Goal: Task Accomplishment & Management: Complete application form

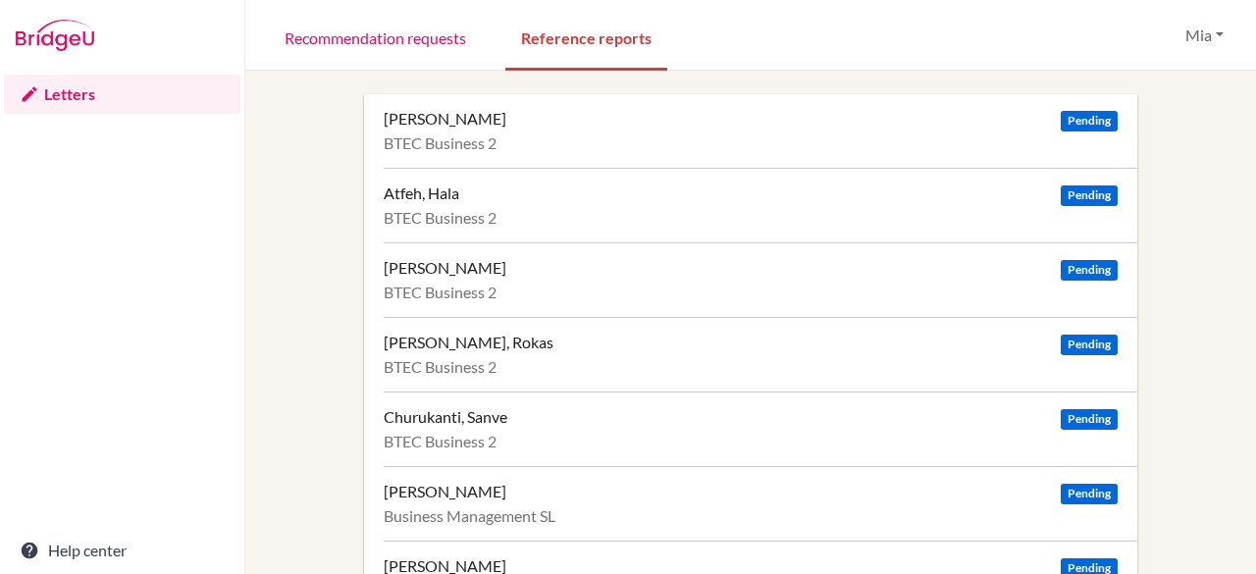
click at [710, 276] on div "Awad, Junayd Pending" at bounding box center [751, 268] width 734 height 20
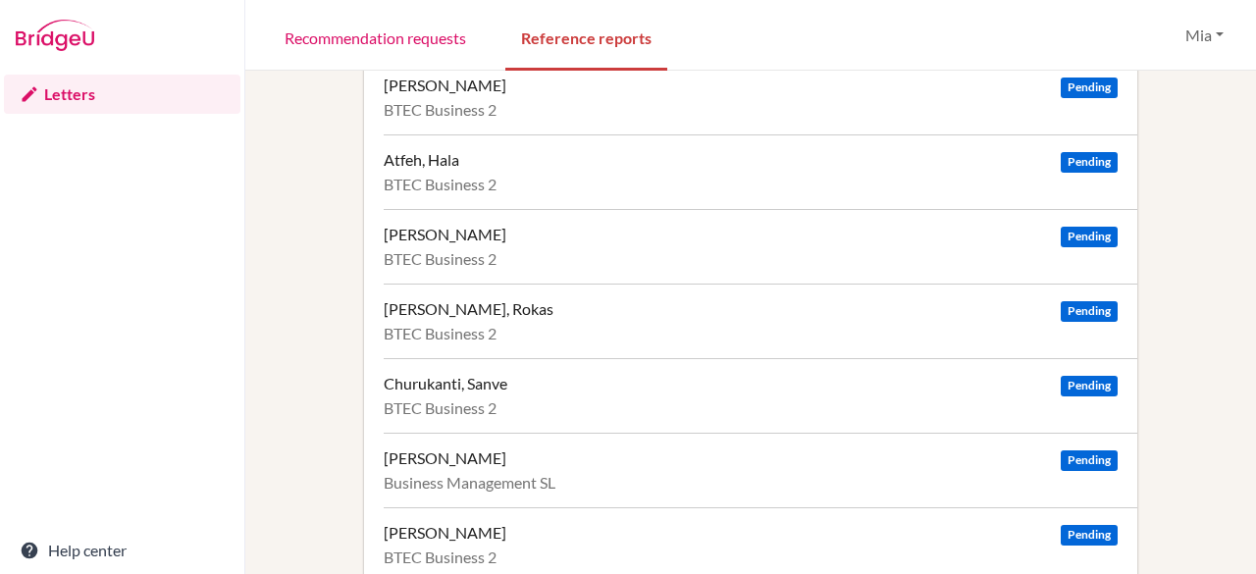
click at [522, 325] on div "BTEC Business 2" at bounding box center [751, 334] width 734 height 20
click at [520, 400] on div "BTEC Business 2" at bounding box center [751, 408] width 734 height 20
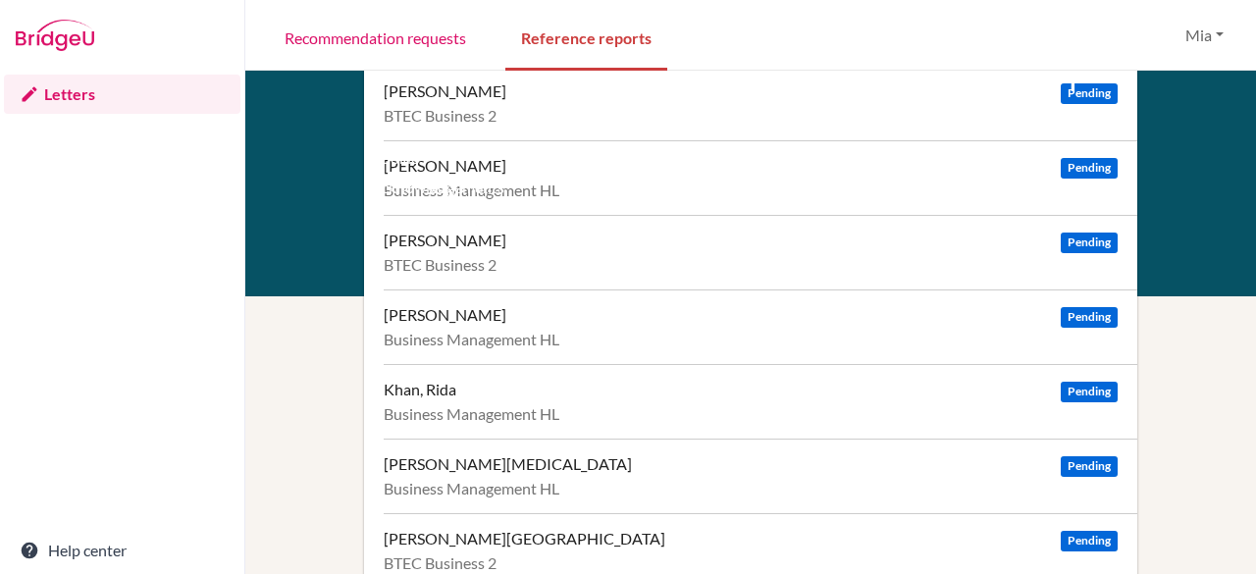
scroll to position [699, 0]
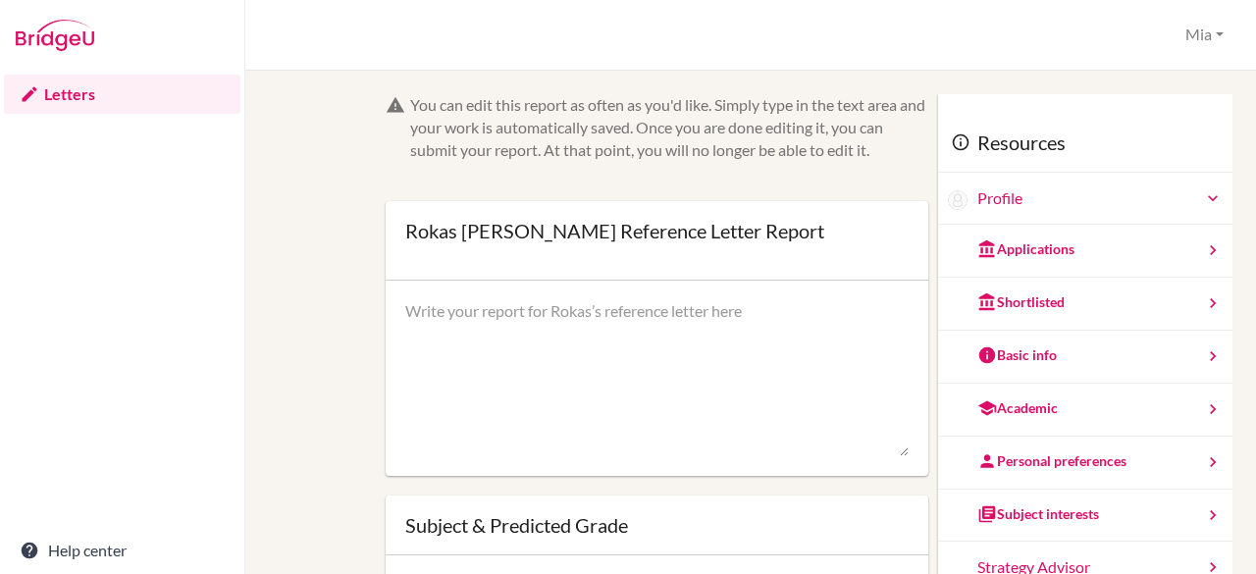
click at [504, 324] on textarea at bounding box center [657, 378] width 504 height 157
paste textarea "Rokas is a polite, cooperative, and enthusiastic student who has shown signific…"
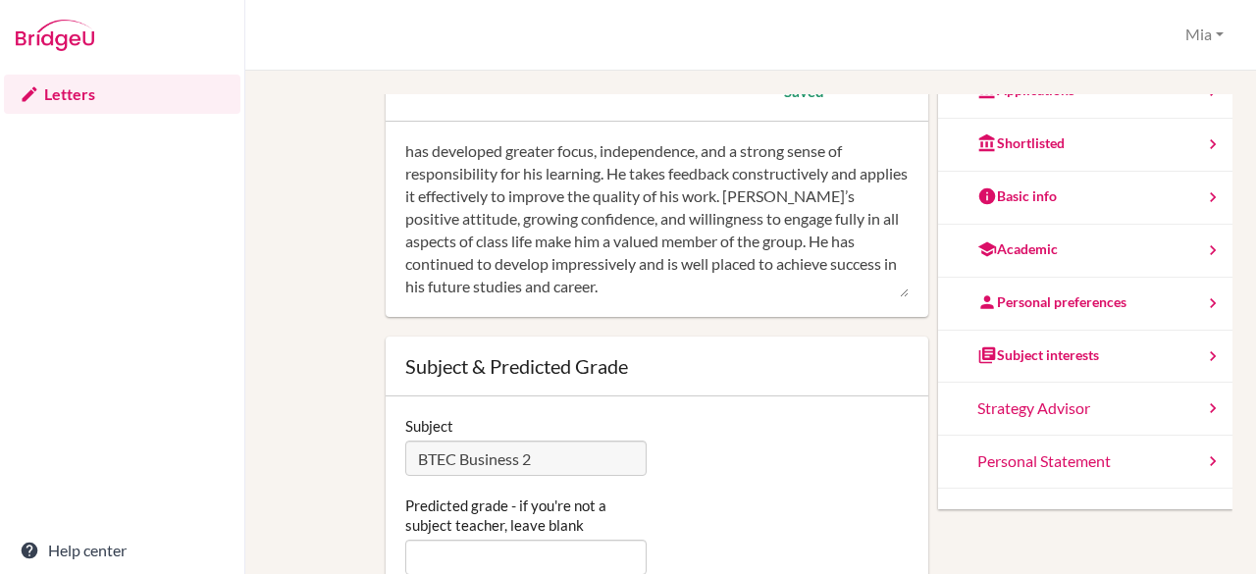
scroll to position [182, 0]
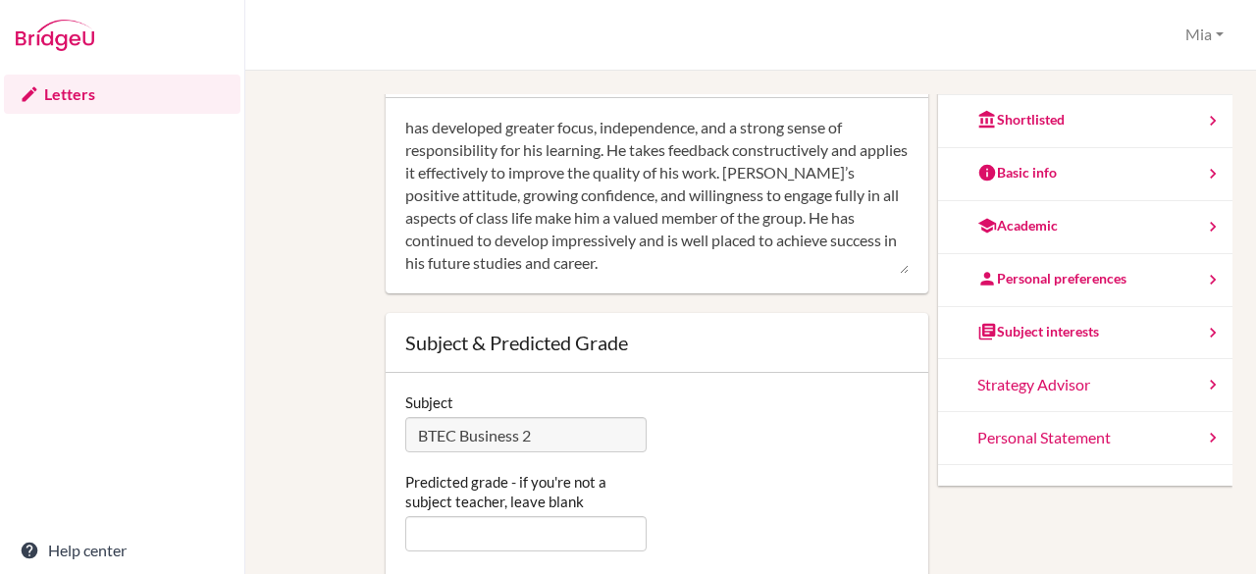
type textarea "Rokas is a polite, cooperative, and enthusiastic student who has shown signific…"
click at [540, 541] on input "Predicted grade - if you're not a subject teacher, leave blank" at bounding box center [526, 533] width 242 height 35
type input "m"
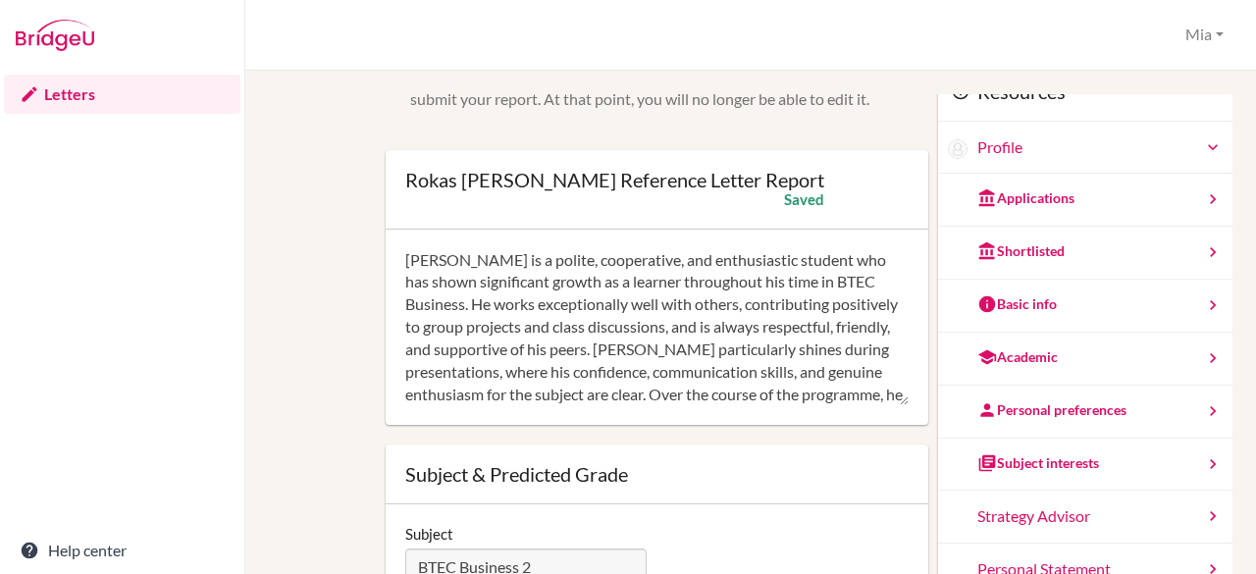
scroll to position [31, 0]
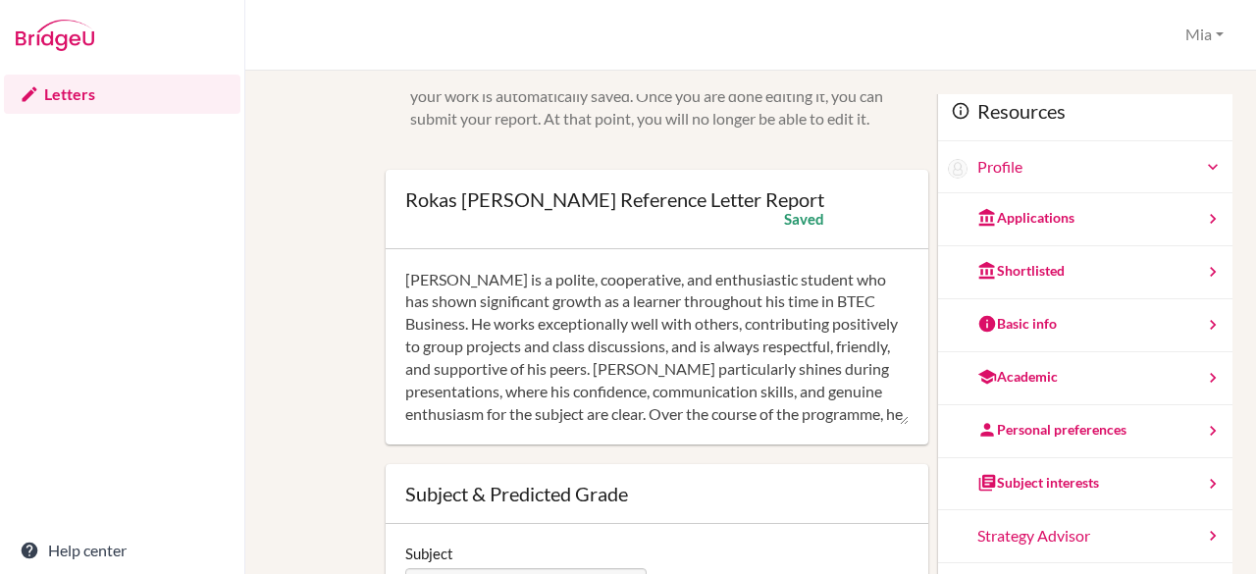
type input "MMP"
drag, startPoint x: 627, startPoint y: 327, endPoint x: 541, endPoint y: 321, distance: 86.5
click at [541, 321] on textarea "Rokas is a polite, cooperative, and enthusiastic student who has shown signific…" at bounding box center [657, 347] width 504 height 157
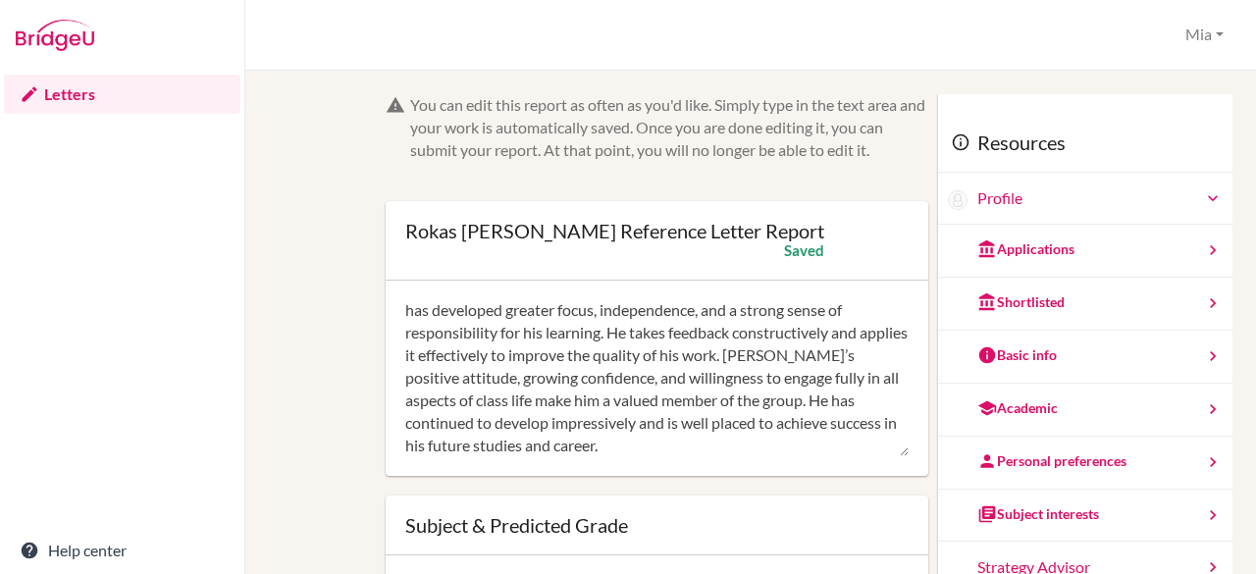
scroll to position [0, 0]
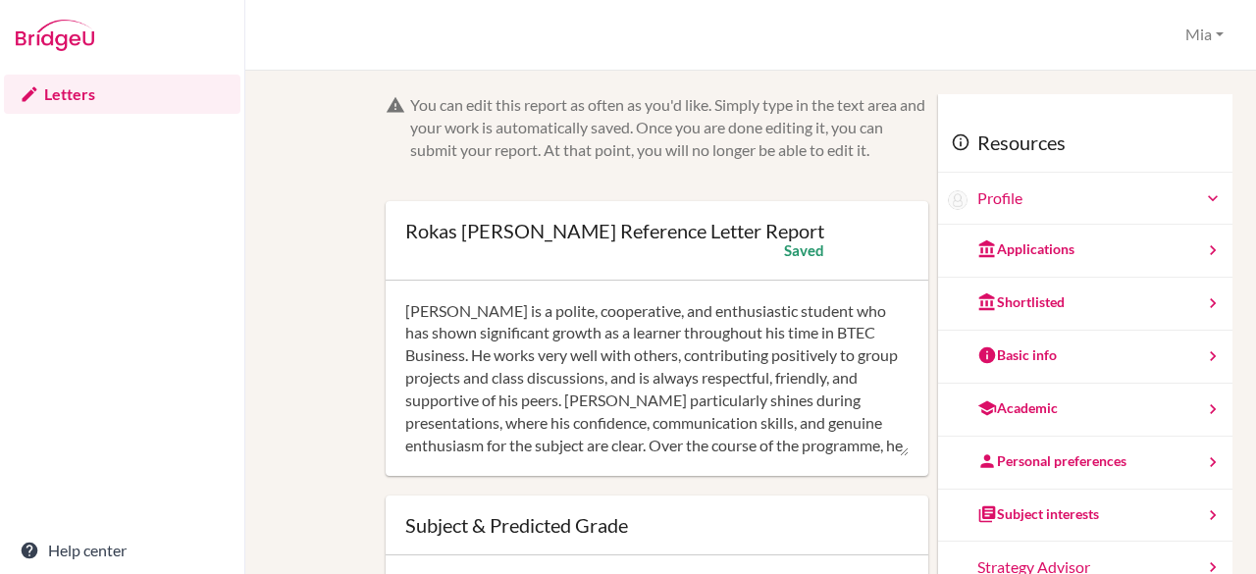
type textarea "Rokas is a polite, cooperative, and enthusiastic student who has shown signific…"
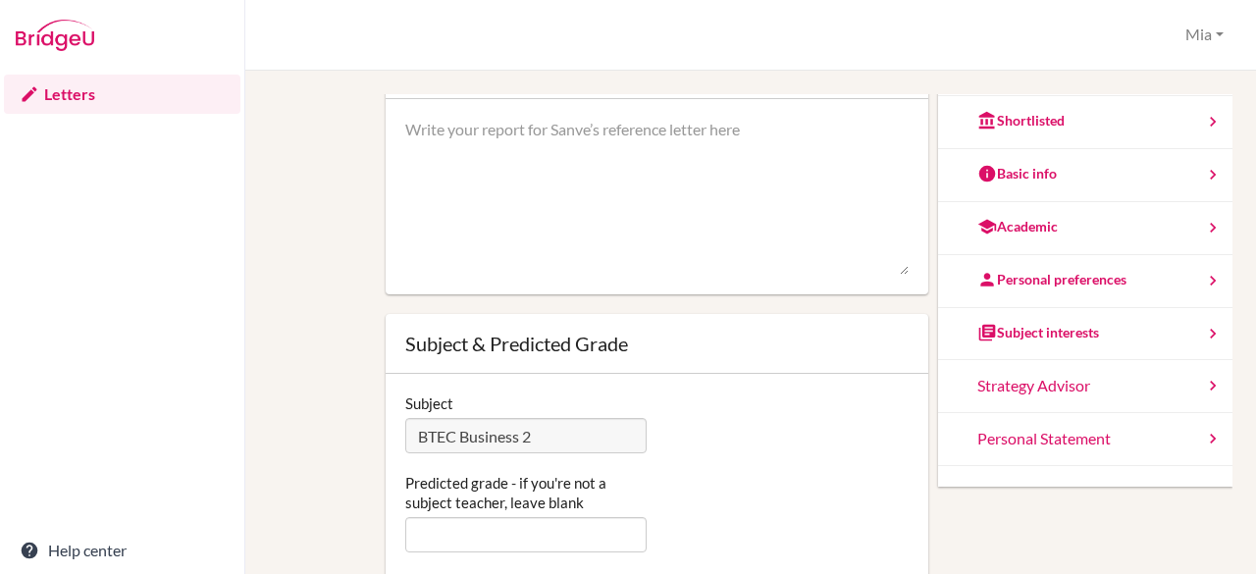
scroll to position [182, 0]
click at [1052, 336] on div "Subject interests" at bounding box center [1038, 332] width 122 height 20
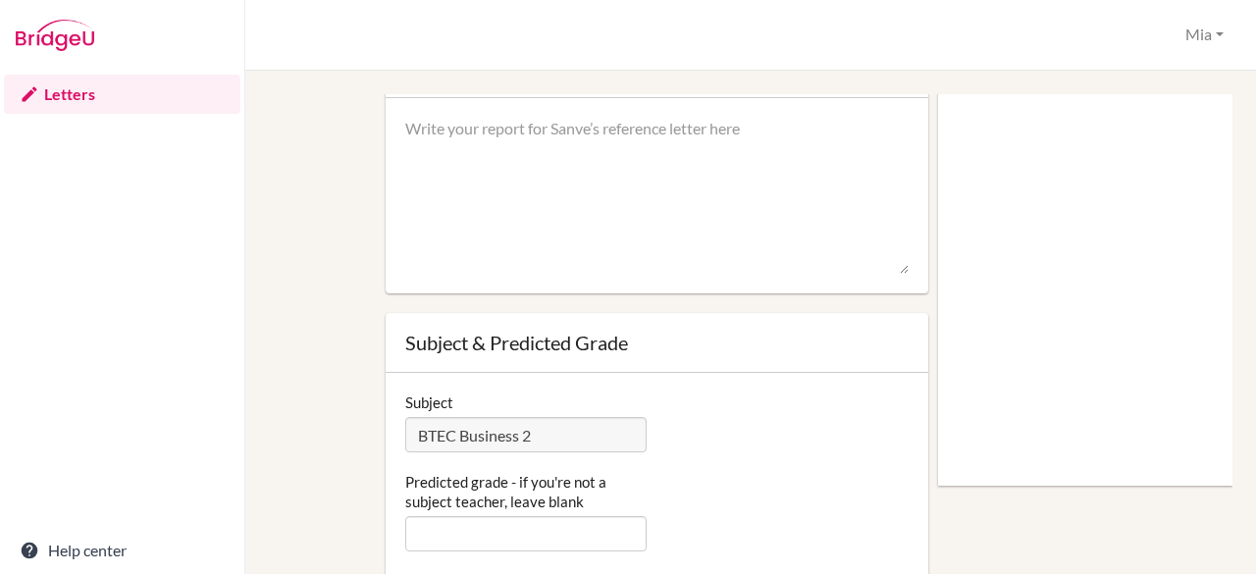
scroll to position [0, 0]
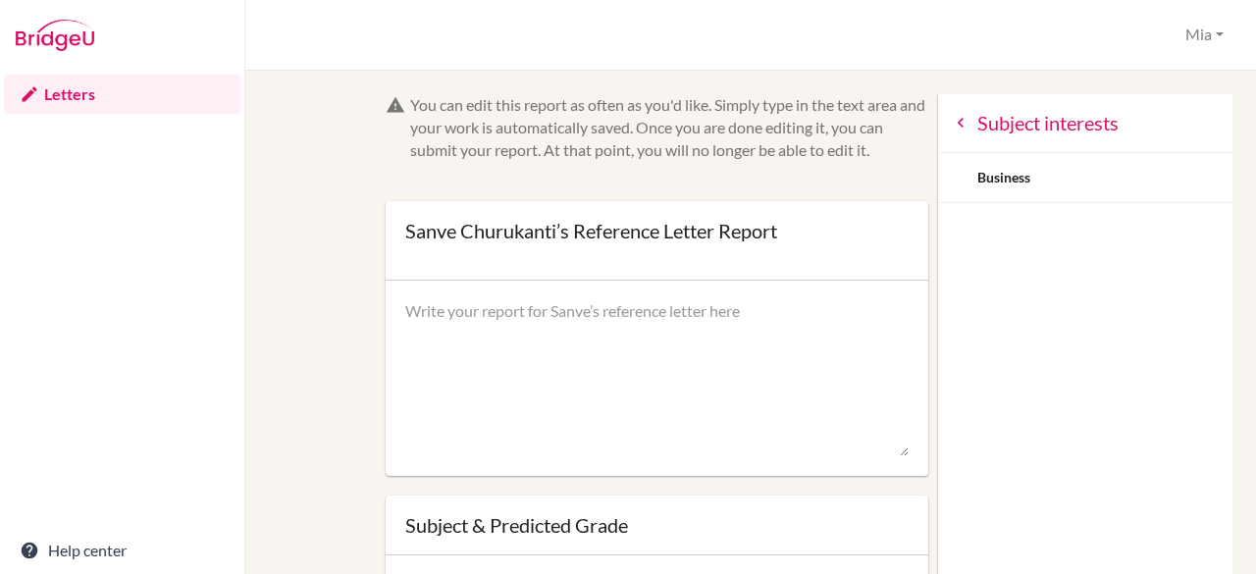
click at [951, 130] on icon at bounding box center [961, 123] width 20 height 20
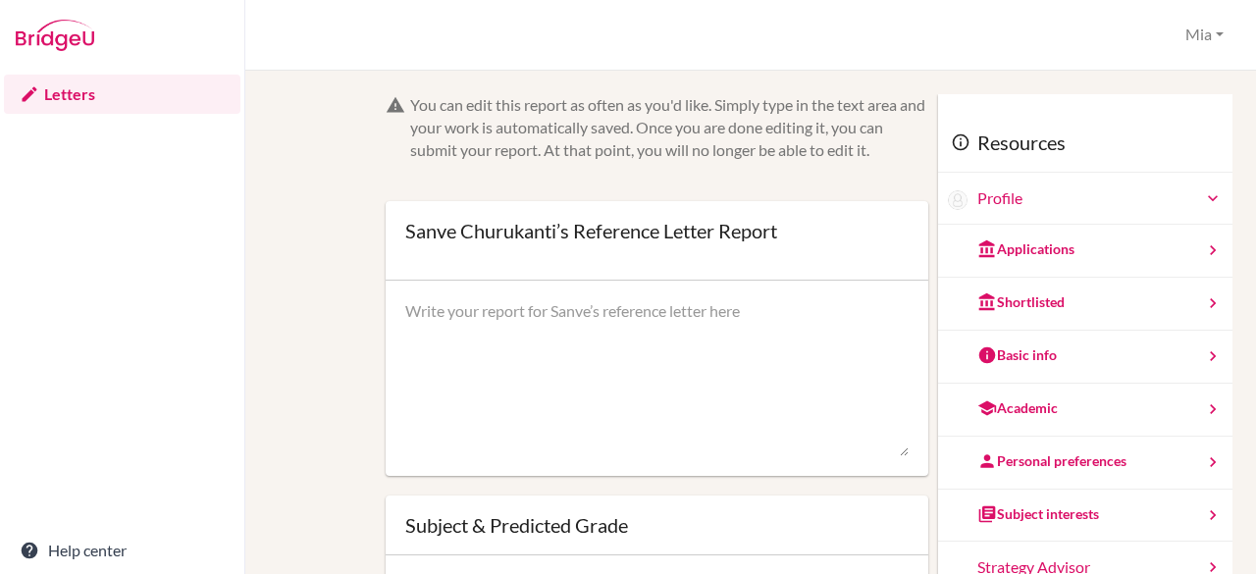
click at [1028, 251] on div "Applications" at bounding box center [1025, 249] width 97 height 20
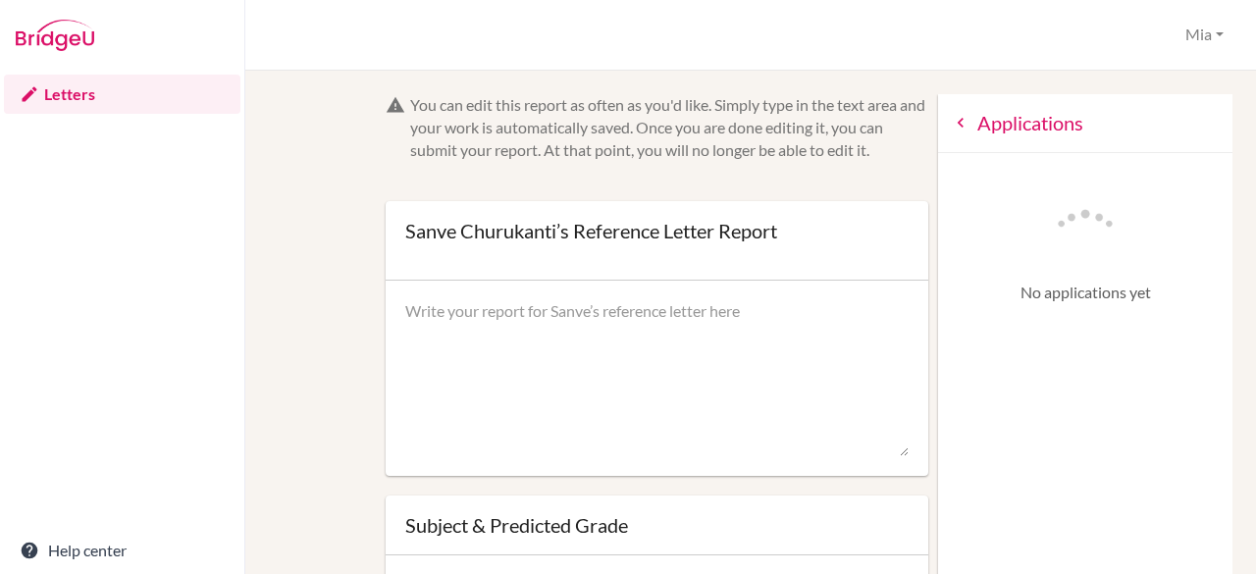
click at [951, 129] on icon at bounding box center [961, 123] width 20 height 20
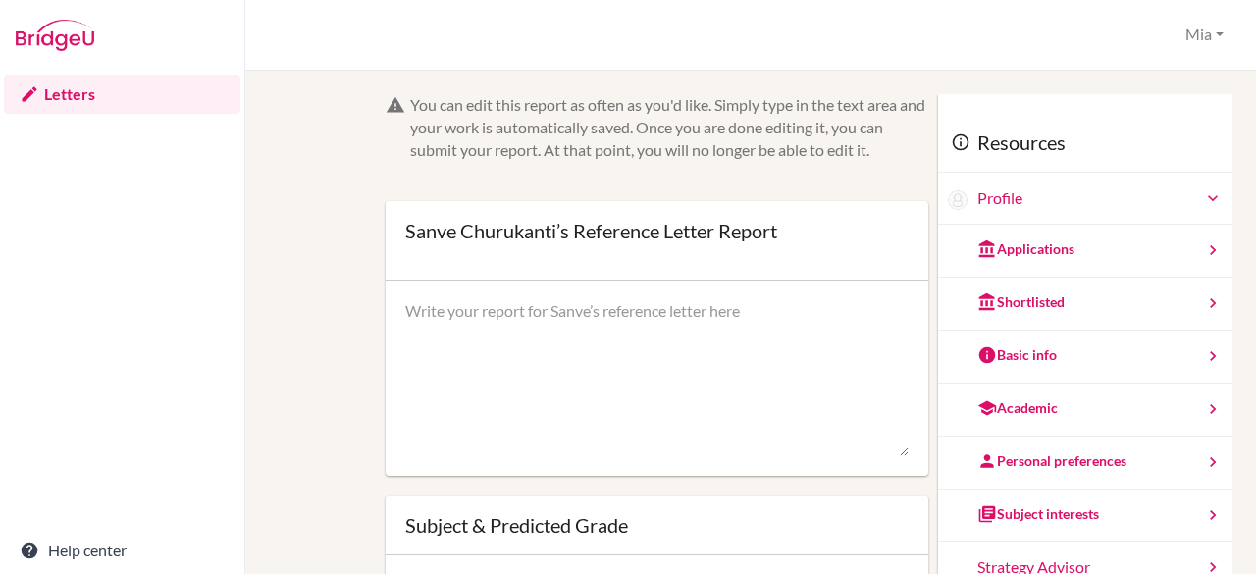
click at [1080, 300] on div "Shortlisted" at bounding box center [1085, 304] width 294 height 53
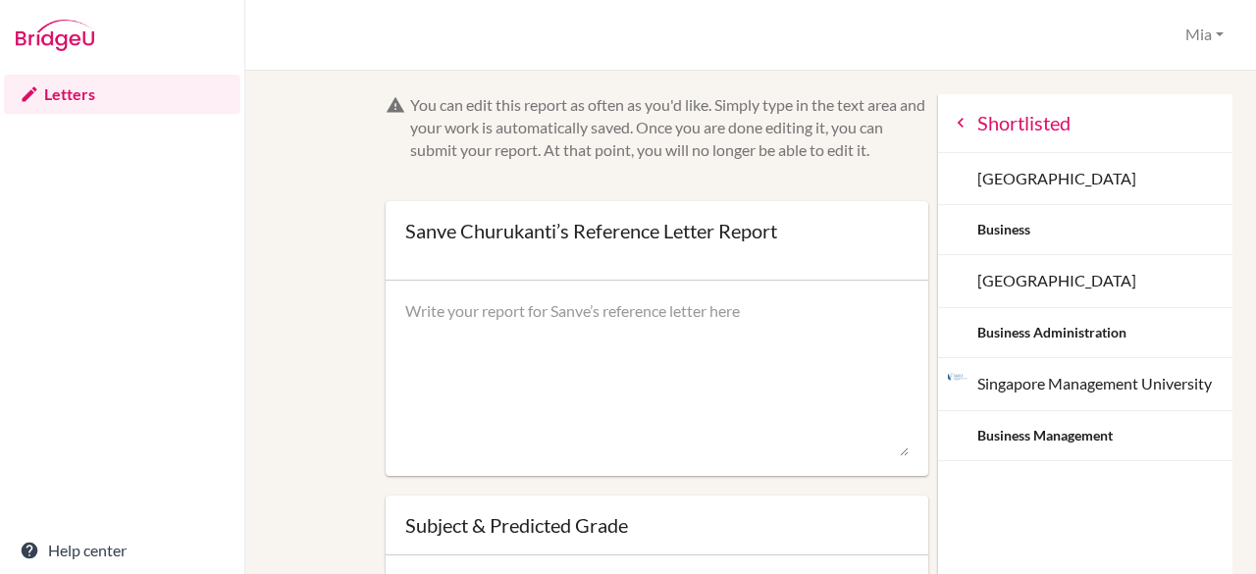
click at [951, 129] on icon at bounding box center [961, 123] width 20 height 20
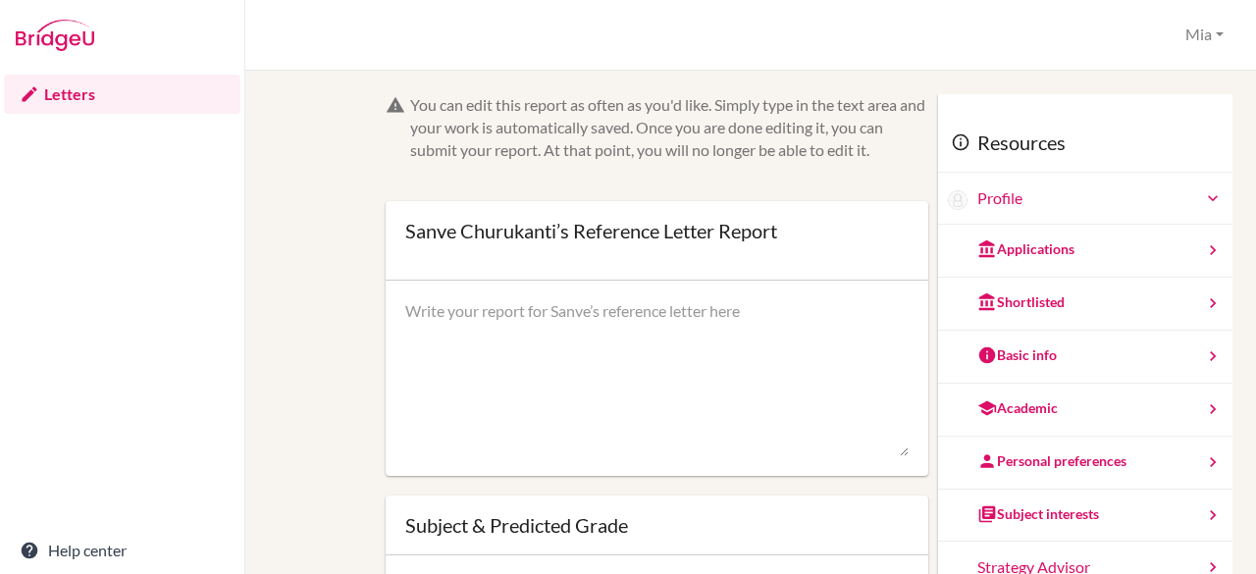
click at [528, 334] on textarea at bounding box center [657, 378] width 504 height 157
paste textarea "Sanve is a lovely BTEC Business student who demonstrates exceptional dedication…"
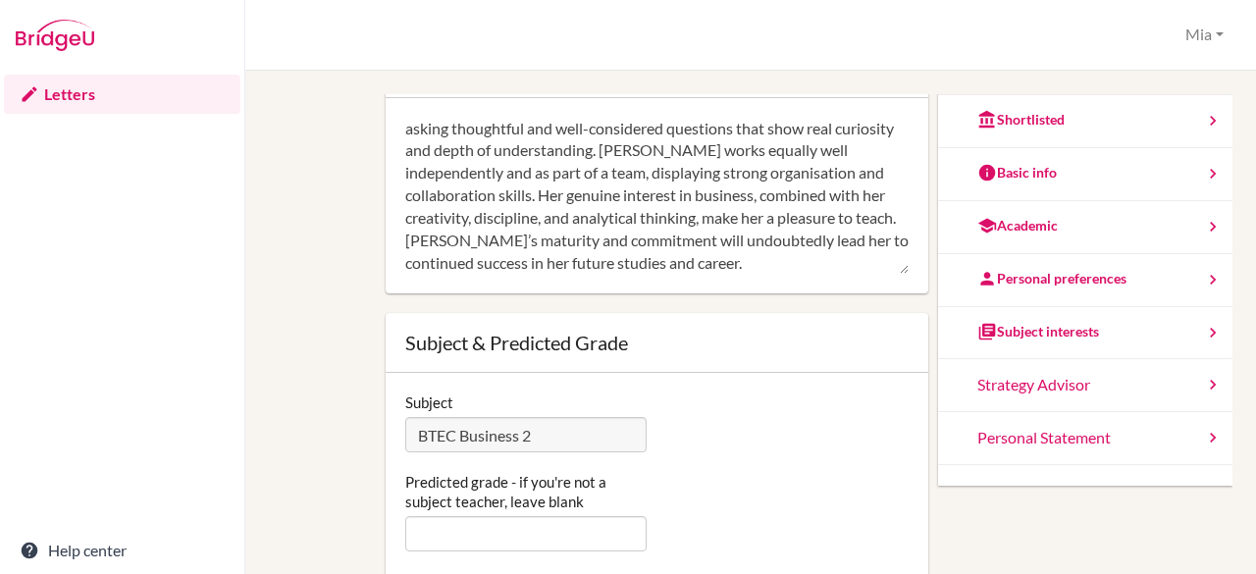
scroll to position [69, 0]
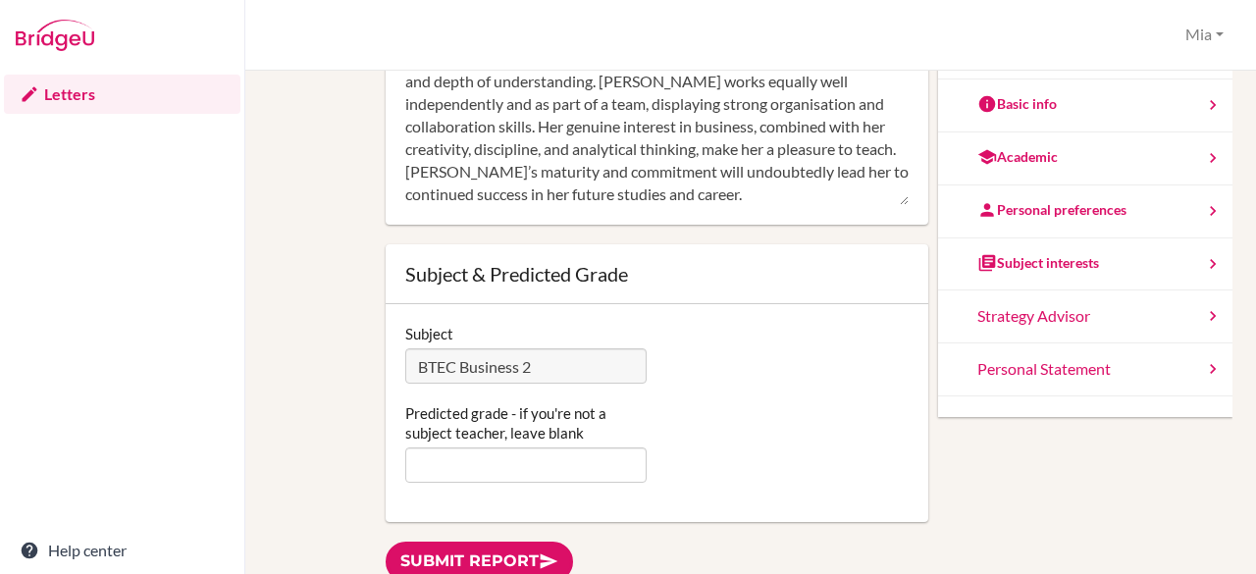
type textarea "Sanve is a lovely BTEC Business student who demonstrates exceptional dedication…"
click at [573, 466] on input "Predicted grade - if you're not a subject teacher, leave blank" at bounding box center [526, 464] width 242 height 35
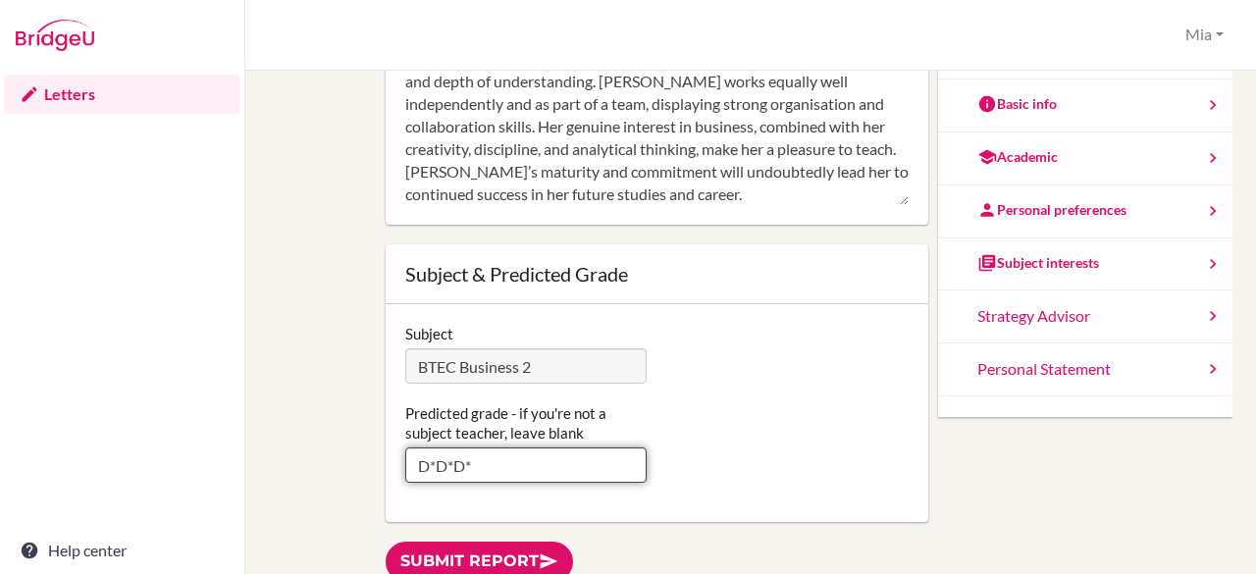
type input "D*D*D*"
